Goal: Find specific page/section: Find specific page/section

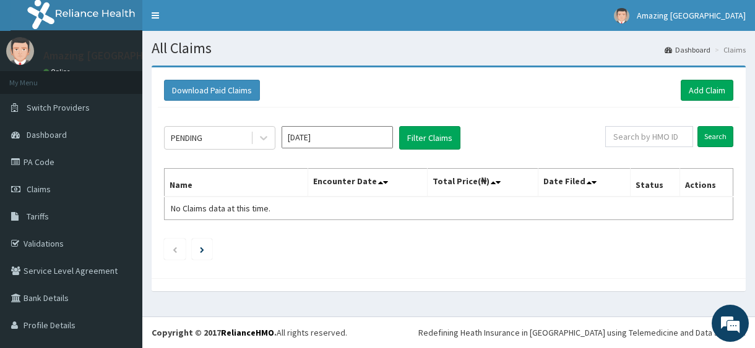
click at [42, 244] on link "Validations" at bounding box center [71, 243] width 142 height 27
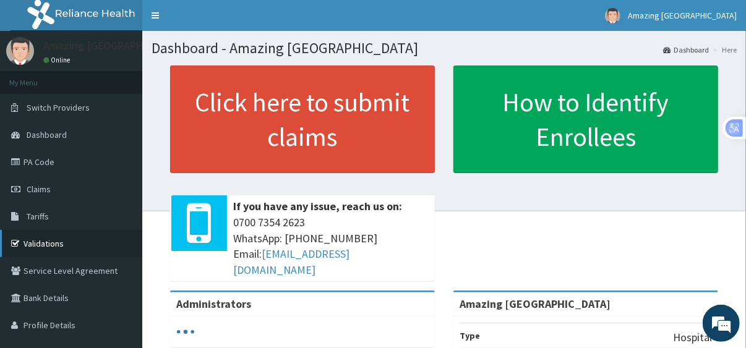
click at [39, 243] on link "Validations" at bounding box center [71, 243] width 142 height 27
